Goal: Obtain resource: Download file/media

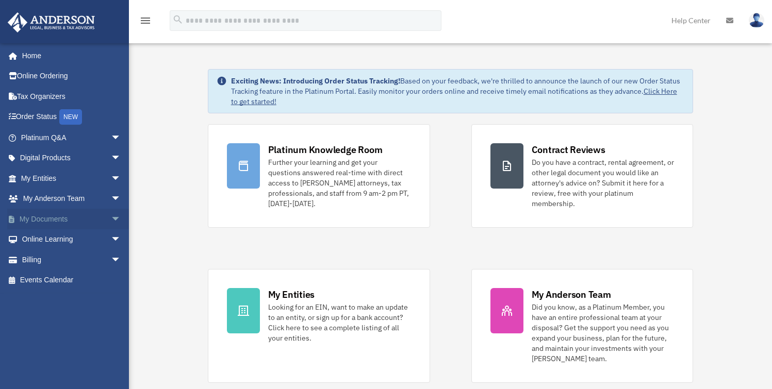
click at [111, 216] on span "arrow_drop_down" at bounding box center [121, 219] width 21 height 21
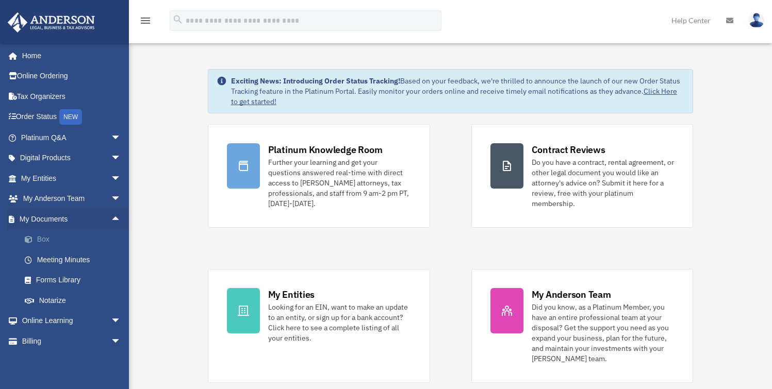
click at [42, 239] on link "Box" at bounding box center [75, 239] width 122 height 21
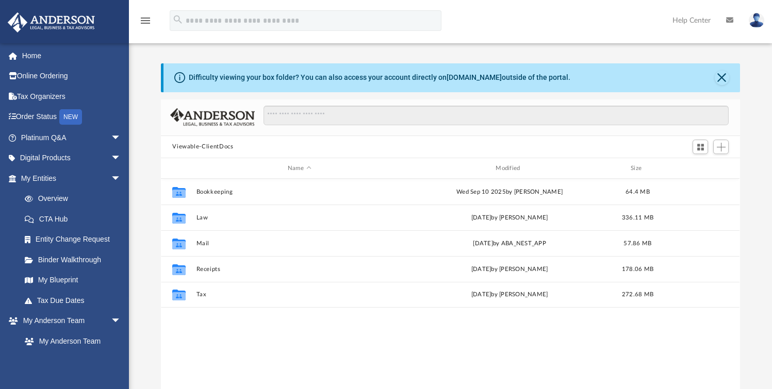
scroll to position [226, 571]
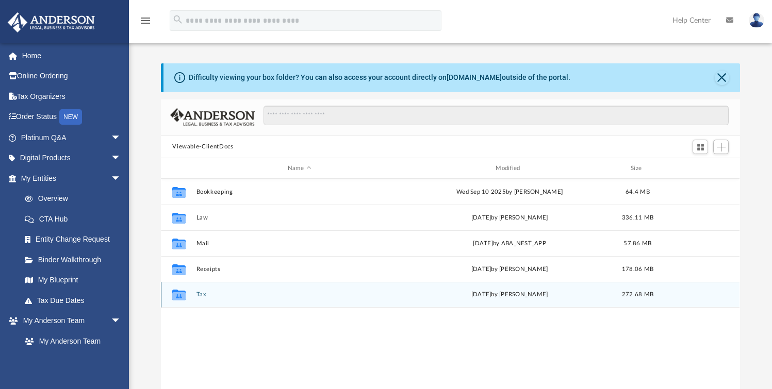
click at [201, 296] on button "Tax" at bounding box center [299, 295] width 206 height 7
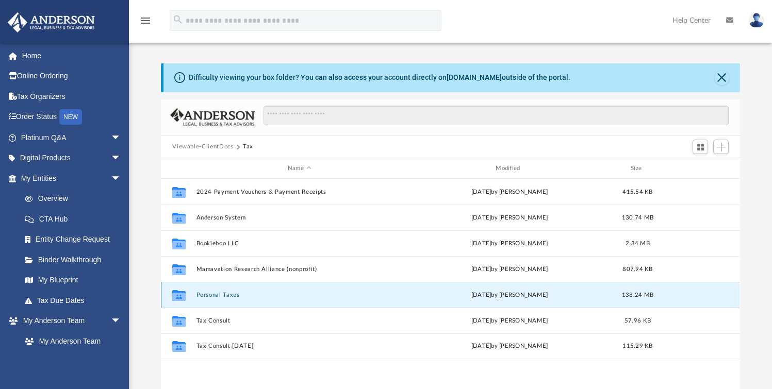
click at [224, 297] on button "Personal Taxes" at bounding box center [299, 295] width 206 height 7
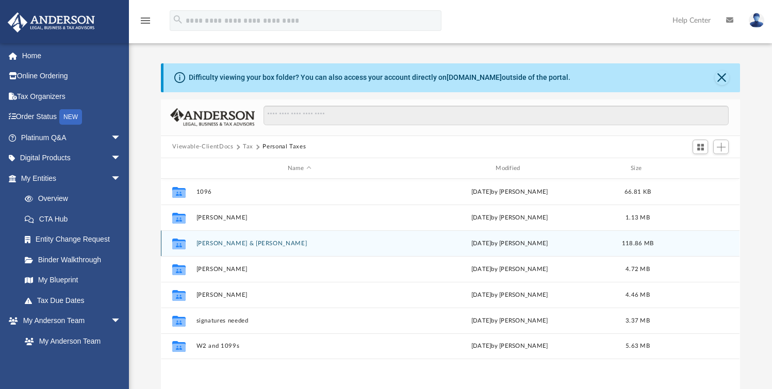
click at [227, 244] on button "[PERSON_NAME] & [PERSON_NAME]" at bounding box center [299, 243] width 206 height 7
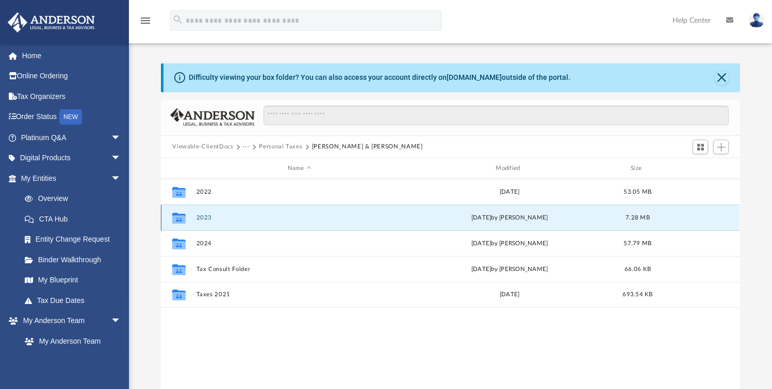
click at [206, 216] on button "2023" at bounding box center [299, 218] width 206 height 7
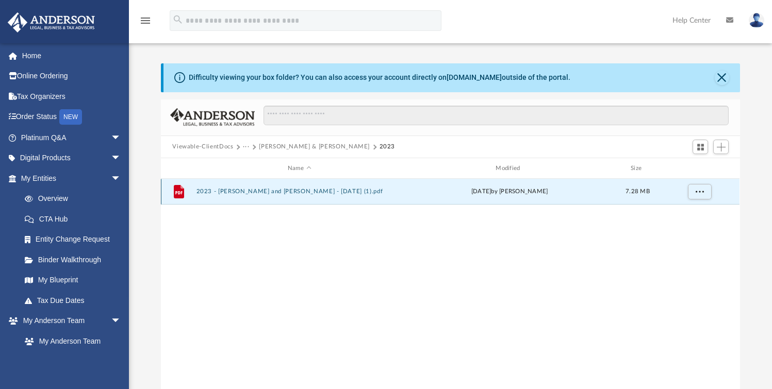
click at [303, 190] on button "2023 - [PERSON_NAME] and [PERSON_NAME] - [DATE] (1).pdf" at bounding box center [299, 192] width 206 height 7
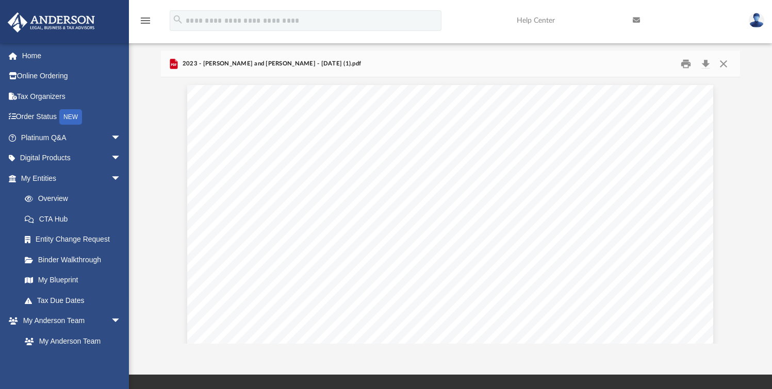
scroll to position [44, 0]
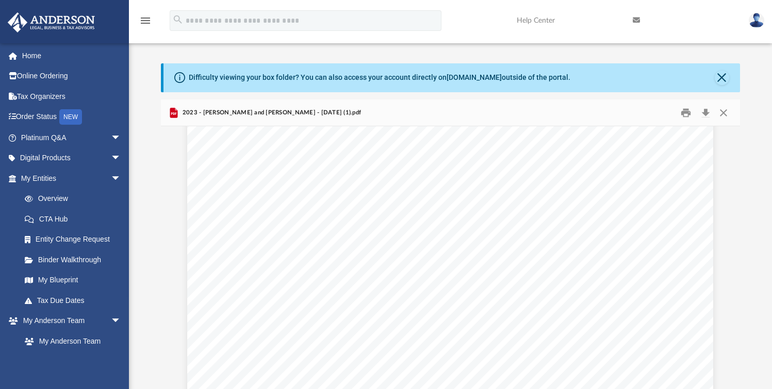
scroll to position [1575, 0]
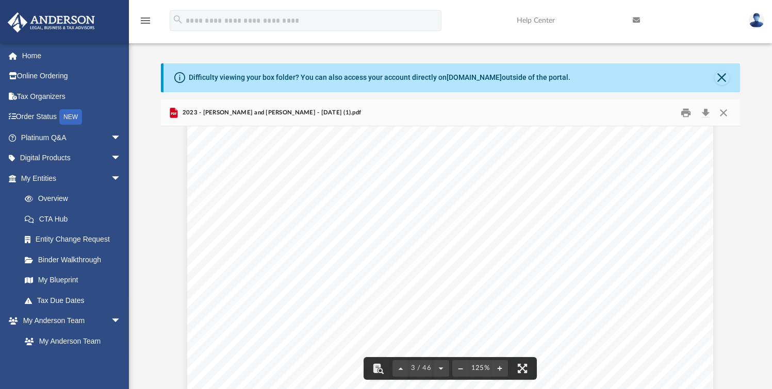
click at [516, 290] on div "Your social security number Spouse's social security number Presidential Electi…" at bounding box center [450, 291] width 526 height 681
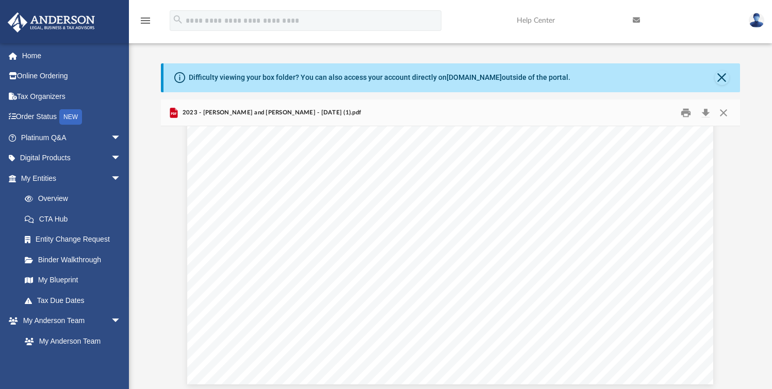
scroll to position [1823, 0]
